Goal: Navigation & Orientation: Understand site structure

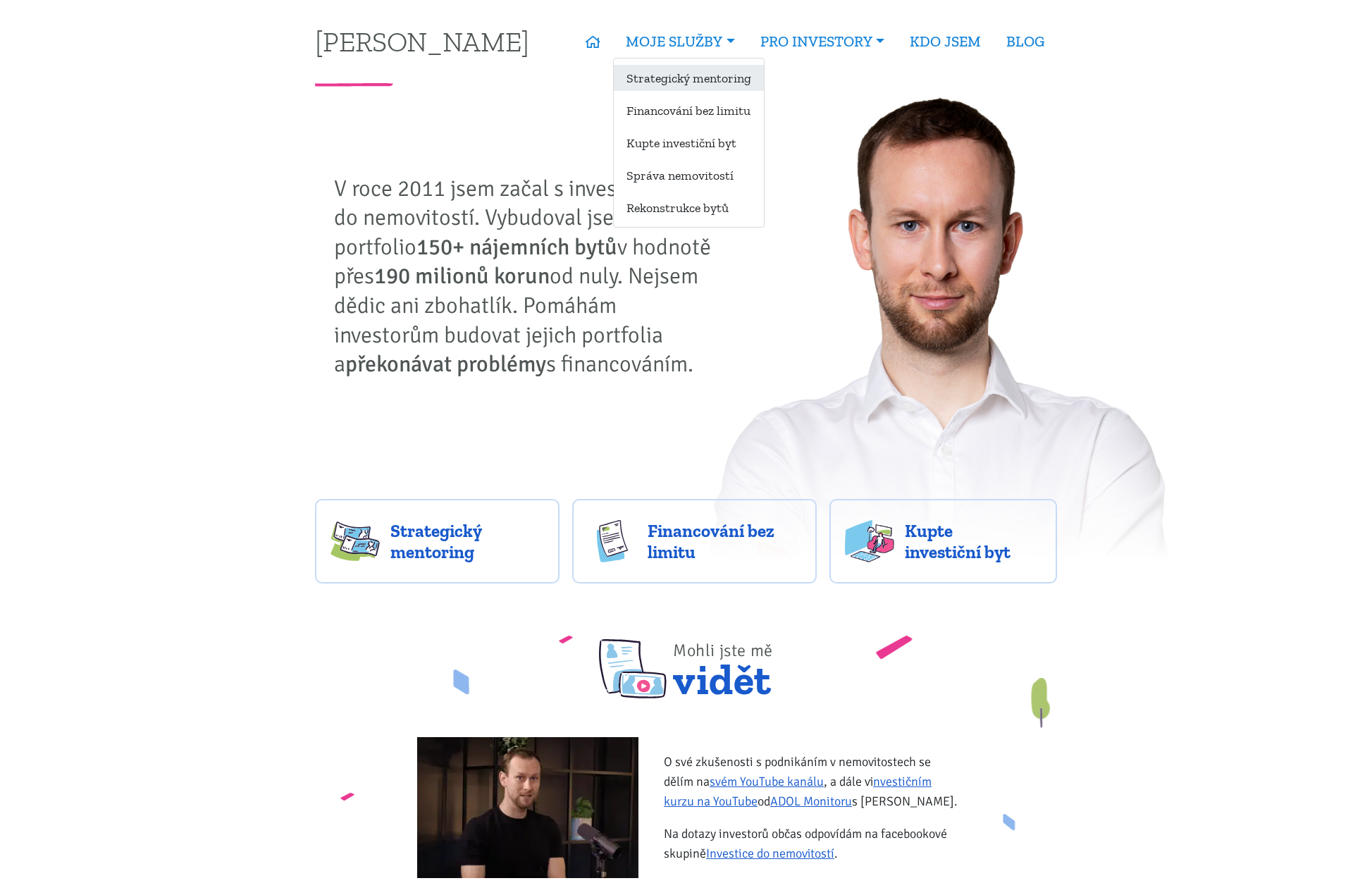
click at [703, 73] on link "Strategický mentoring" at bounding box center [689, 78] width 150 height 26
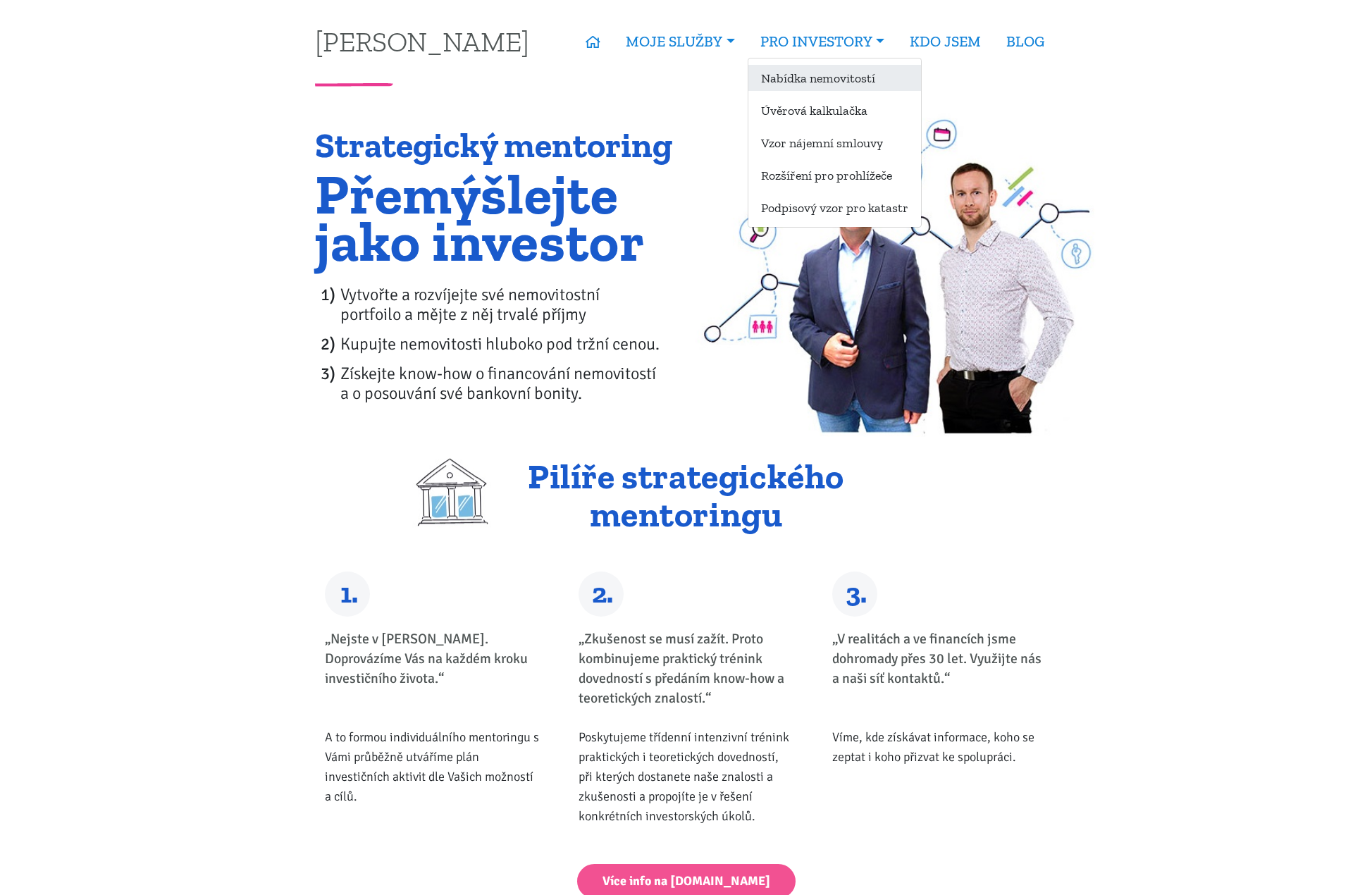
click at [804, 72] on link "Nabídka nemovitostí" at bounding box center [835, 78] width 173 height 26
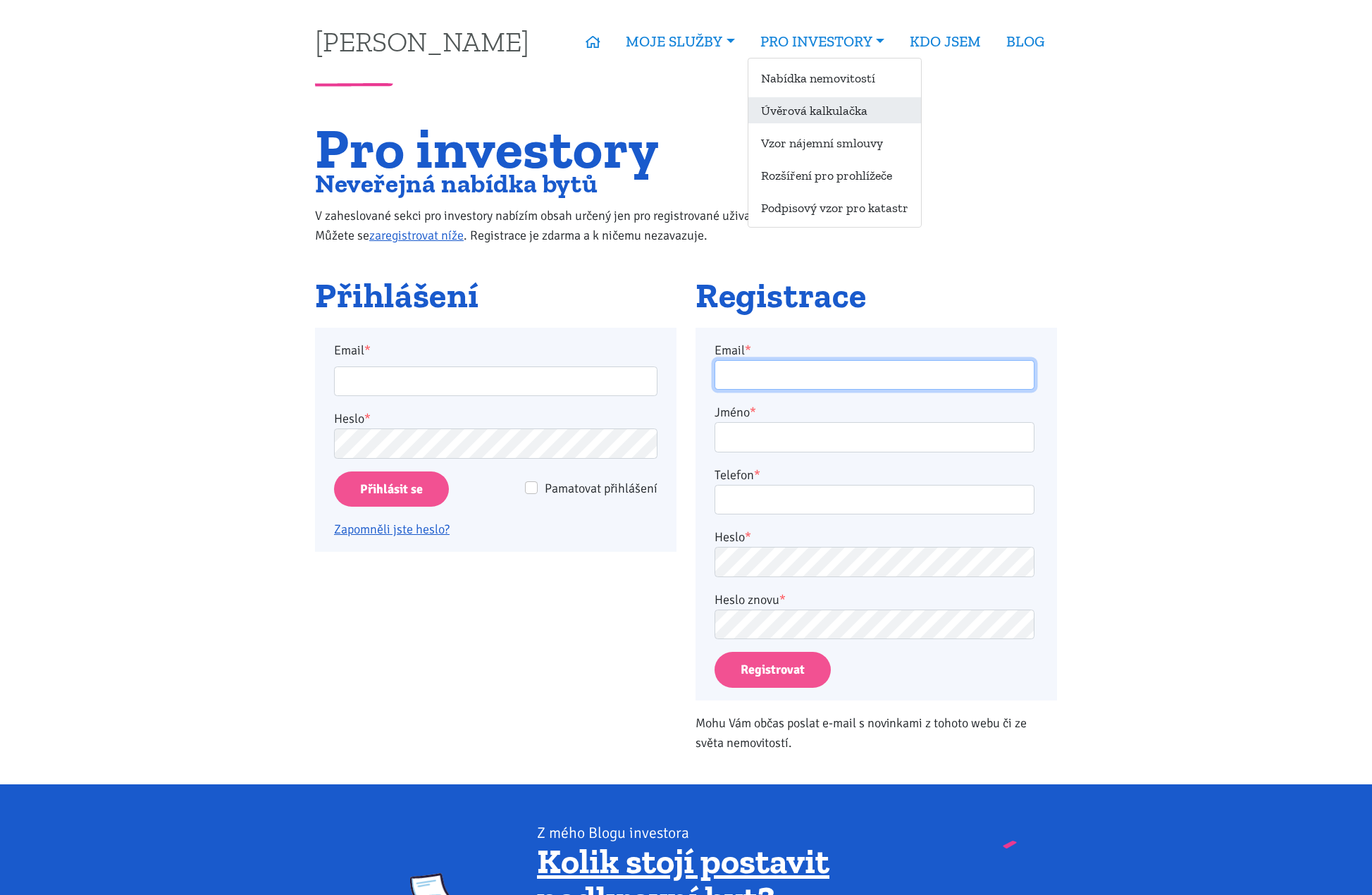
type input "tom@tk1.cz"
click at [819, 115] on link "Úvěrová kalkulačka" at bounding box center [835, 111] width 173 height 26
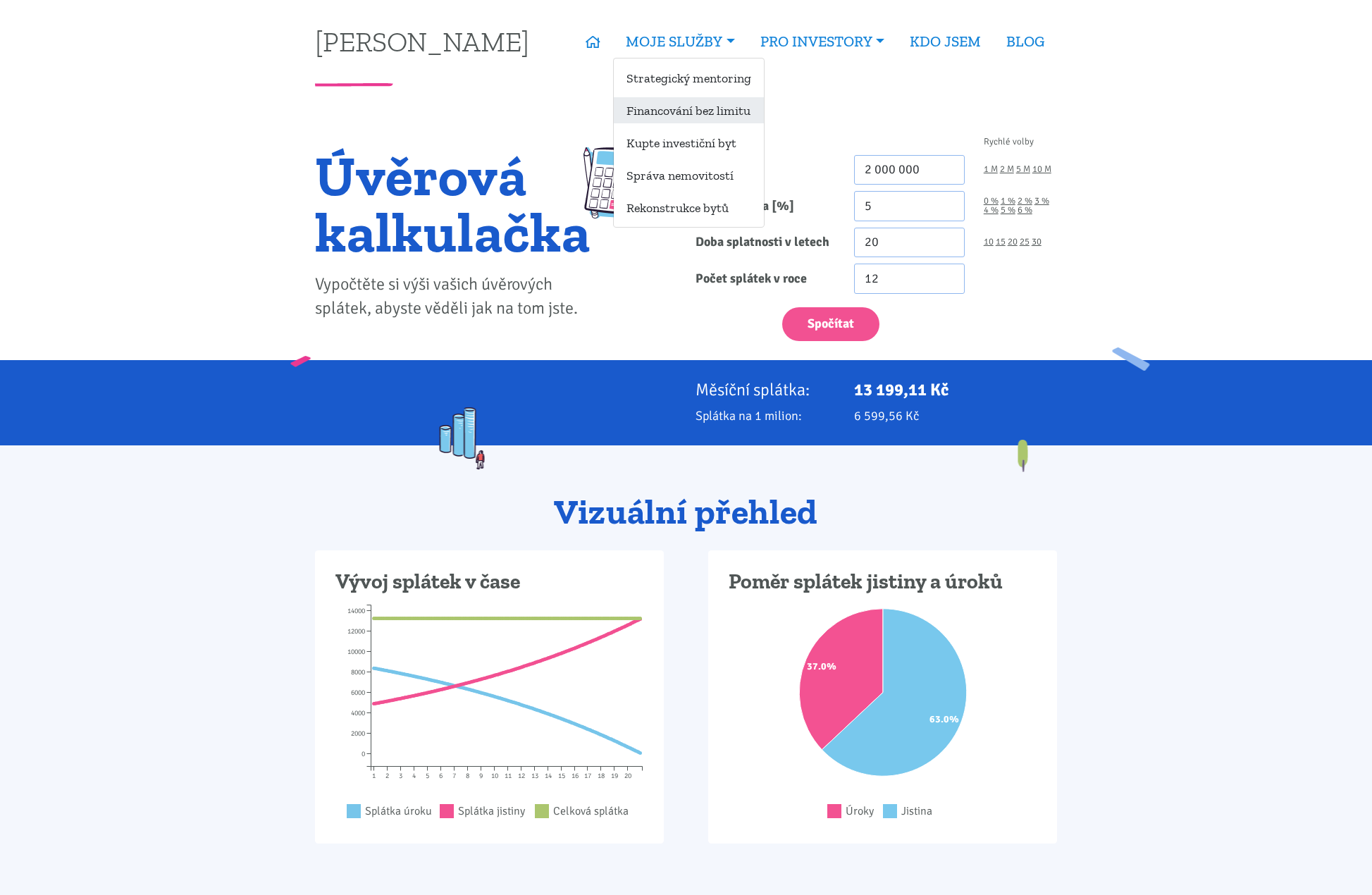
click at [683, 111] on link "Financování bez limitu" at bounding box center [689, 111] width 150 height 26
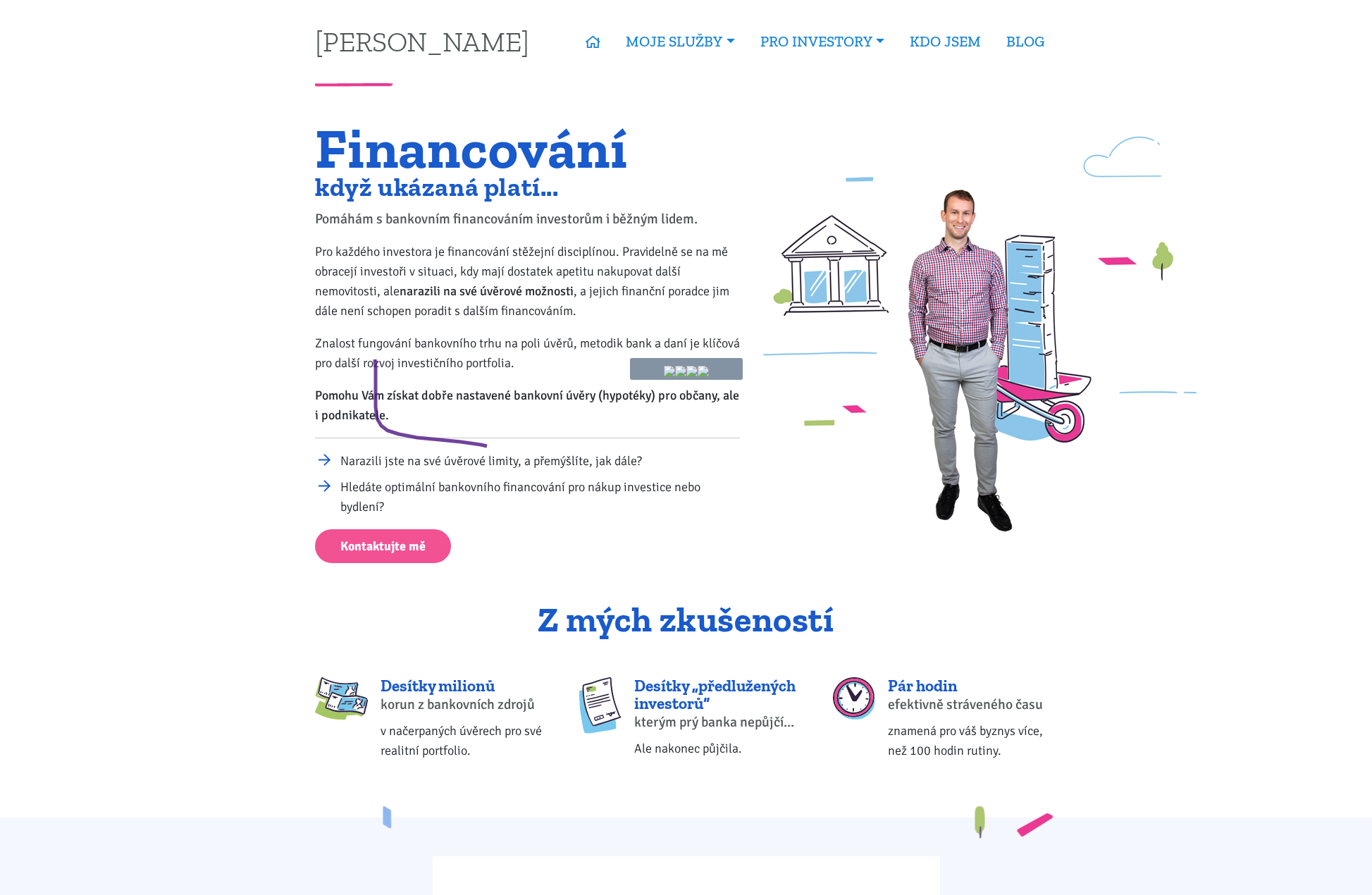
drag, startPoint x: 375, startPoint y: 360, endPoint x: 529, endPoint y: 336, distance: 155.9
drag, startPoint x: 945, startPoint y: 719, endPoint x: 702, endPoint y: 355, distance: 437.7
click at [397, 48] on link "[PERSON_NAME]" at bounding box center [422, 42] width 215 height 28
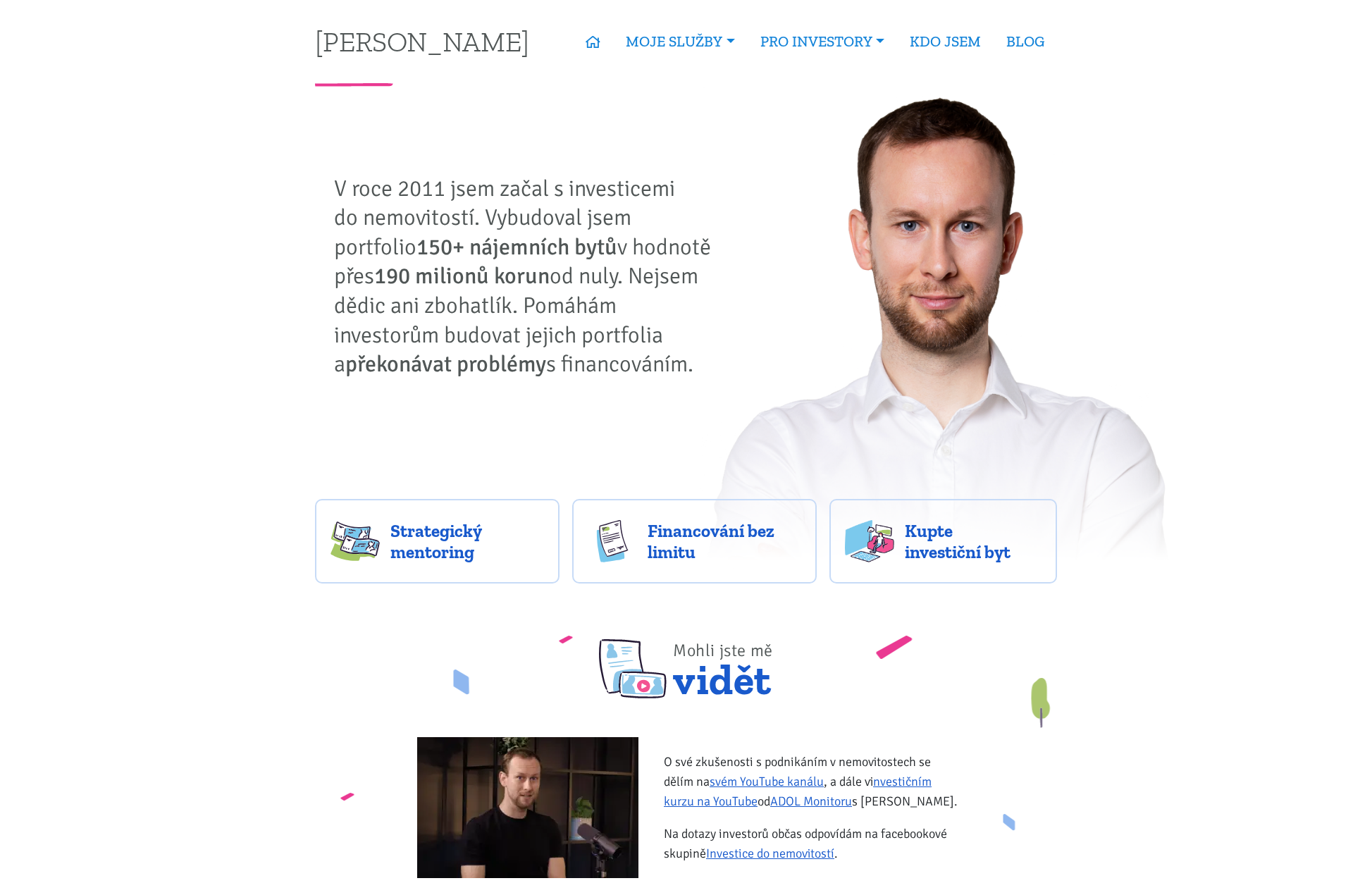
click at [566, 339] on p "V roce 2011 jsem začal s investicemi do nemovitostí. Vybudoval jsem portfolio 1…" at bounding box center [528, 276] width 387 height 205
click at [642, 388] on div "[PERSON_NAME] - aktivní nemovitostní investor V roce 2011 jsem začal s investic…" at bounding box center [528, 285] width 444 height 224
drag, startPoint x: 536, startPoint y: 276, endPoint x: 589, endPoint y: 440, distance: 172.4
